Goal: Find specific page/section: Find specific page/section

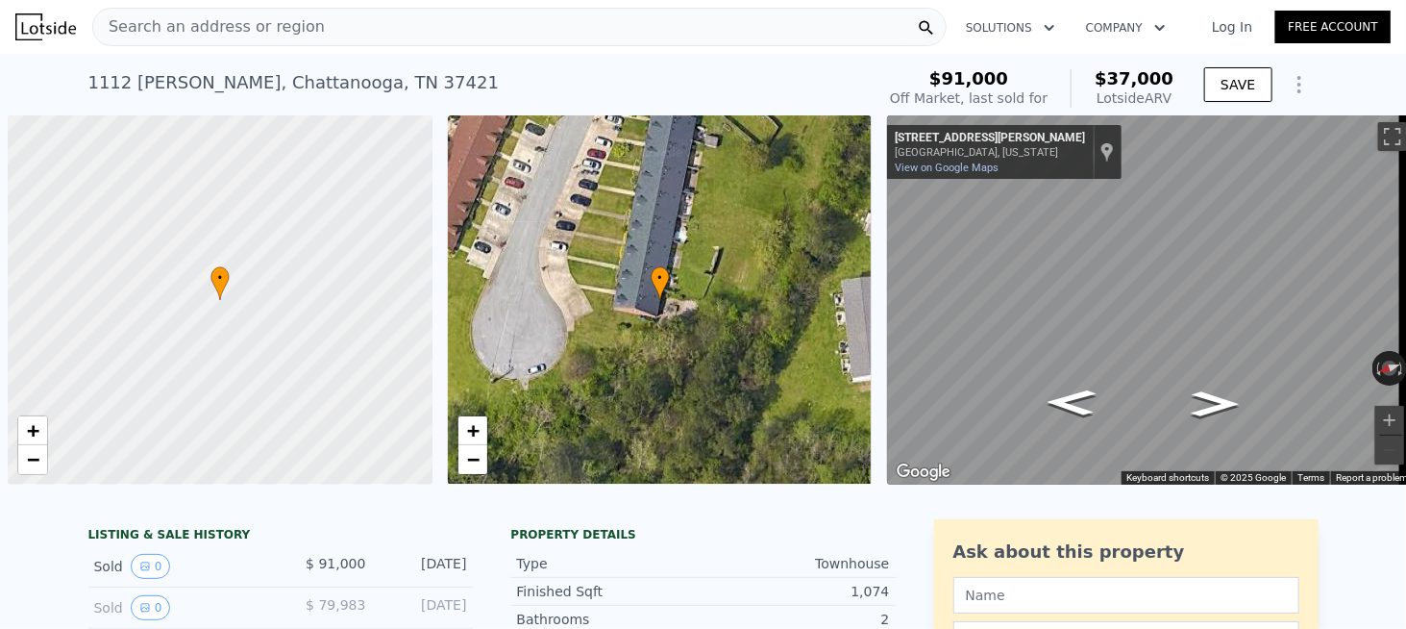
scroll to position [0, 8]
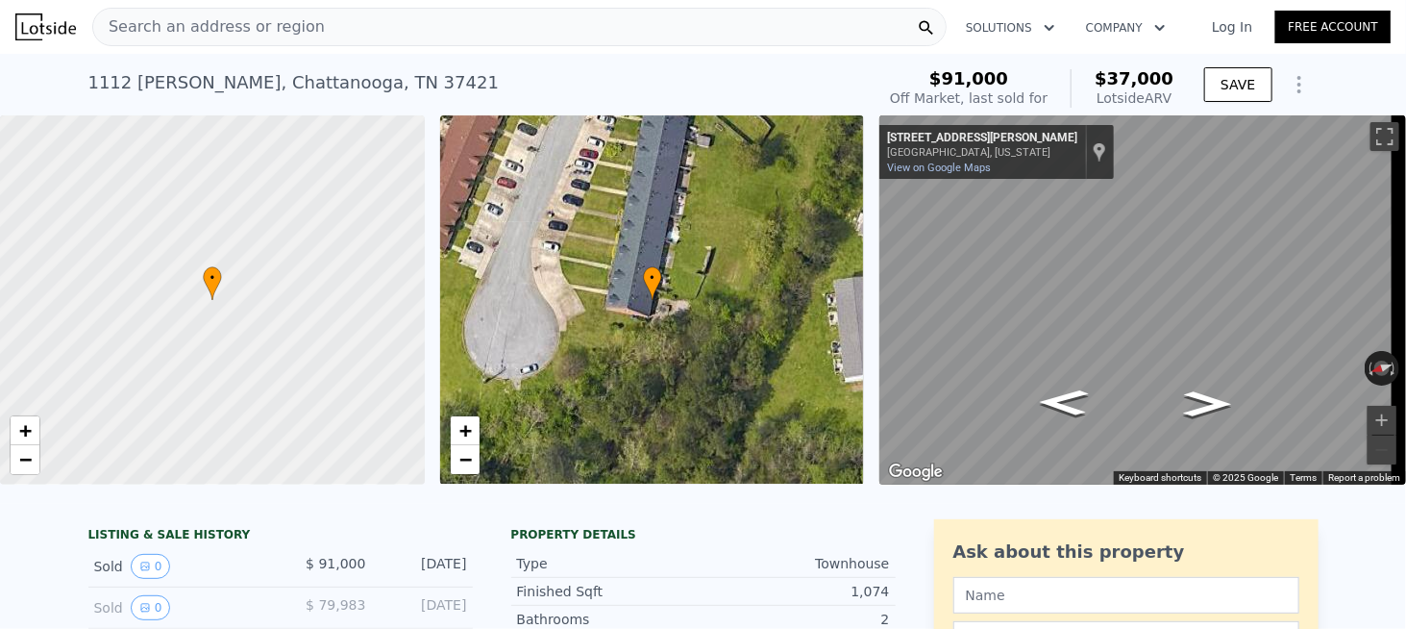
click at [352, 29] on div "Search an address or region" at bounding box center [519, 27] width 854 height 38
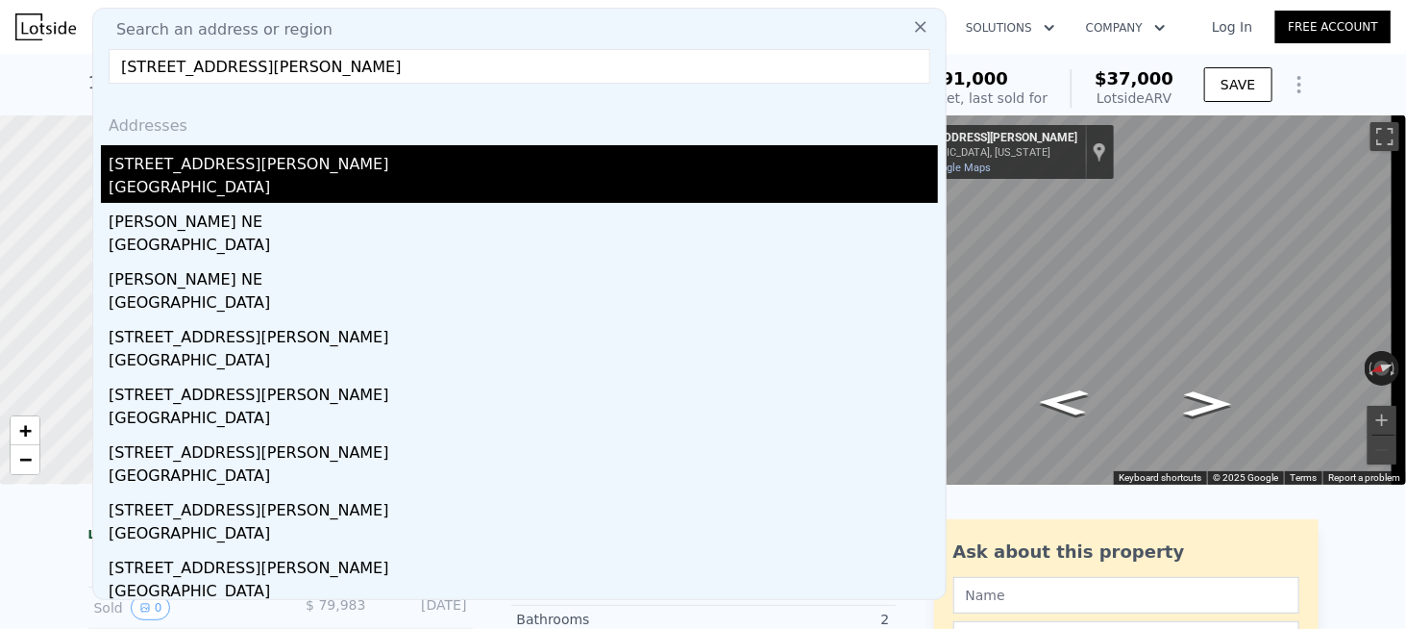
type input "[STREET_ADDRESS][PERSON_NAME]"
click at [284, 176] on div "[GEOGRAPHIC_DATA]" at bounding box center [523, 189] width 829 height 27
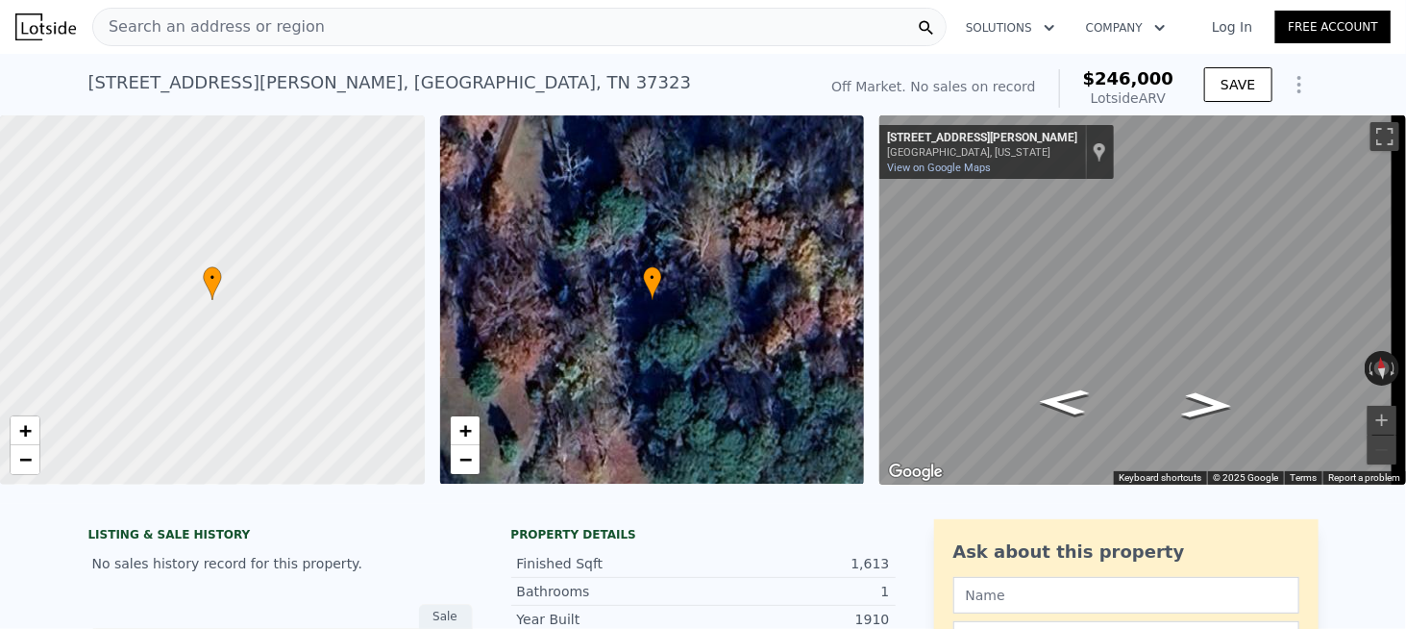
click at [268, 32] on span "Search an address or region" at bounding box center [209, 26] width 232 height 23
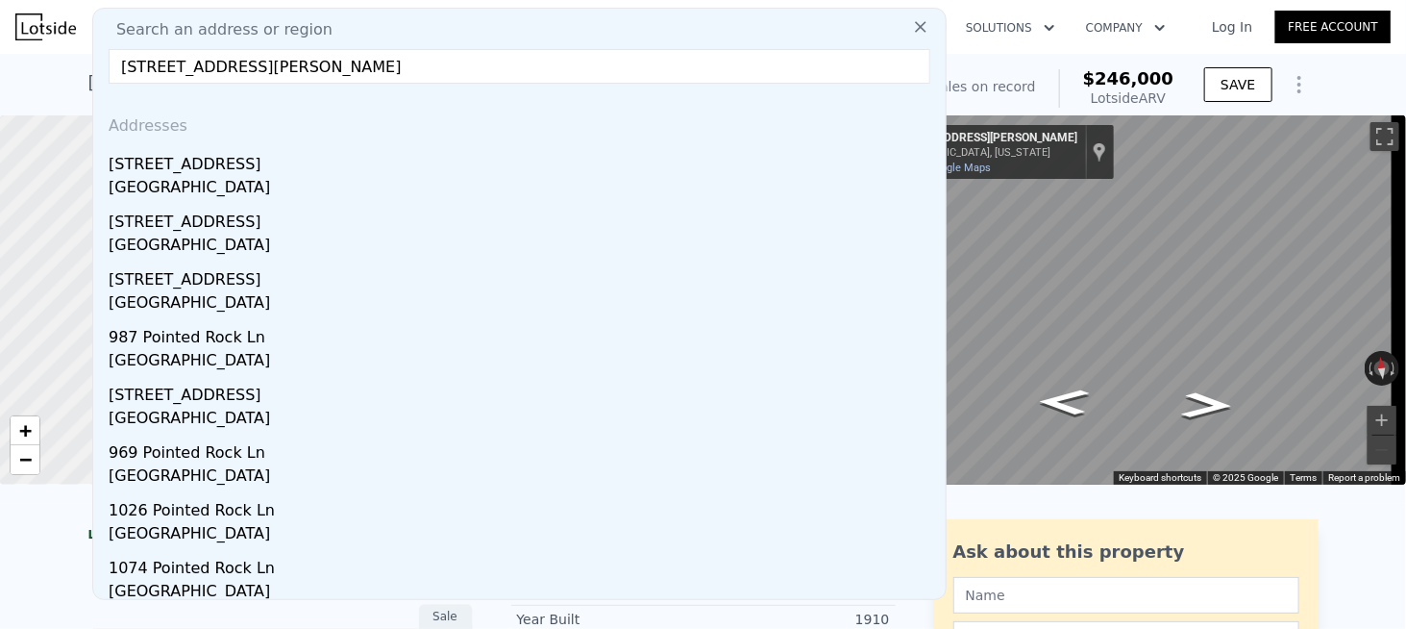
click at [395, 72] on input "[STREET_ADDRESS][PERSON_NAME]" at bounding box center [520, 66] width 822 height 35
drag, startPoint x: 266, startPoint y: 73, endPoint x: 555, endPoint y: 80, distance: 288.4
click at [537, 80] on input "[STREET_ADDRESS][PERSON_NAME]" at bounding box center [520, 66] width 822 height 35
drag, startPoint x: 374, startPoint y: 61, endPoint x: 47, endPoint y: 63, distance: 326.8
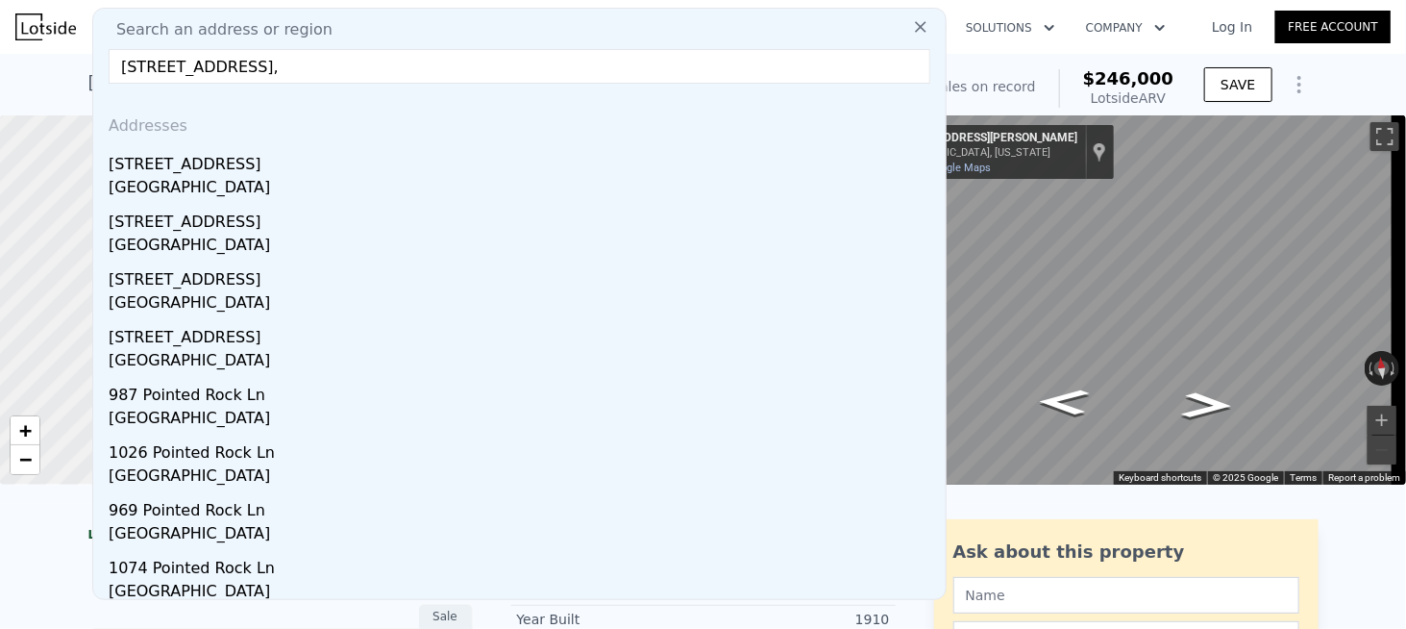
paste input "[PERSON_NAME], TN 37343"
click at [288, 68] on input "[STREET_ADDRESS][PERSON_NAME]" at bounding box center [520, 66] width 822 height 35
click at [324, 69] on input "[STREET_ADDRESS]" at bounding box center [520, 66] width 822 height 35
type input "[STREET_ADDRESS]"
